Goal: Check status: Check status

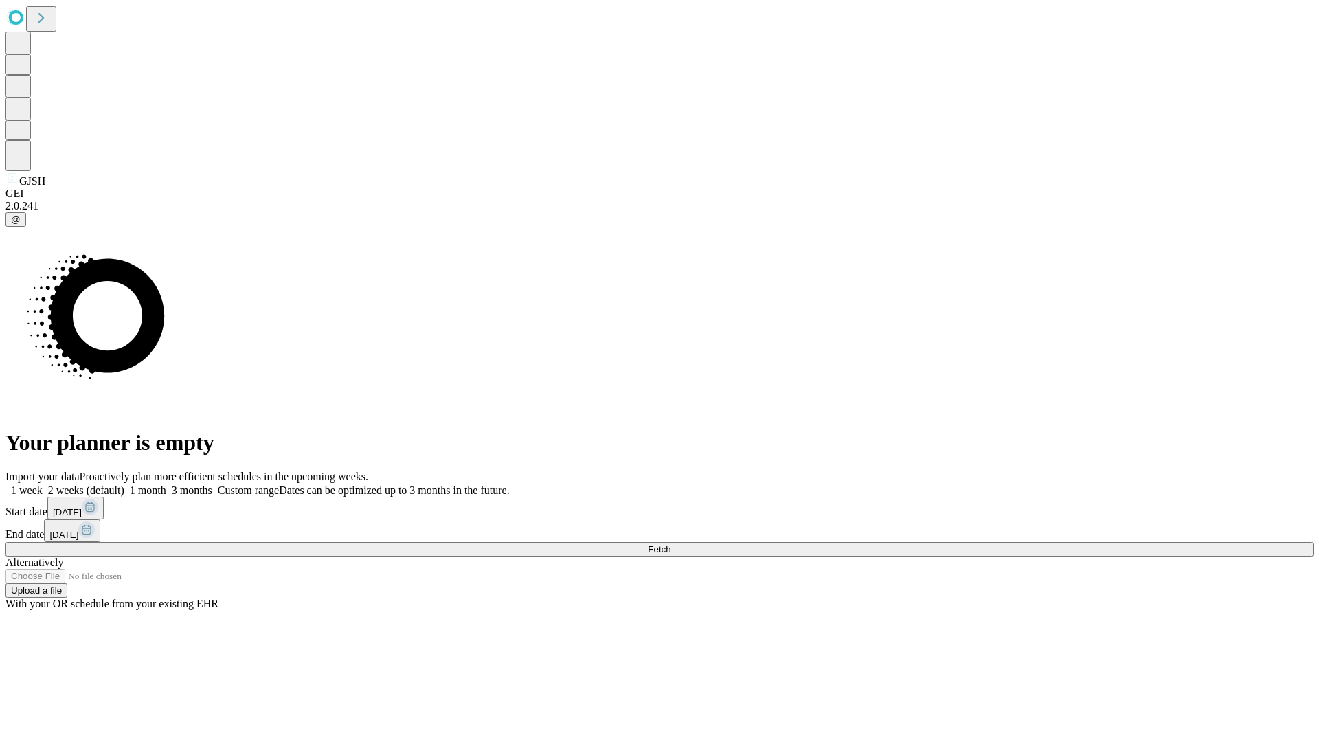
click at [670, 544] on span "Fetch" at bounding box center [659, 549] width 23 height 10
